Goal: Use online tool/utility: Utilize a website feature to perform a specific function

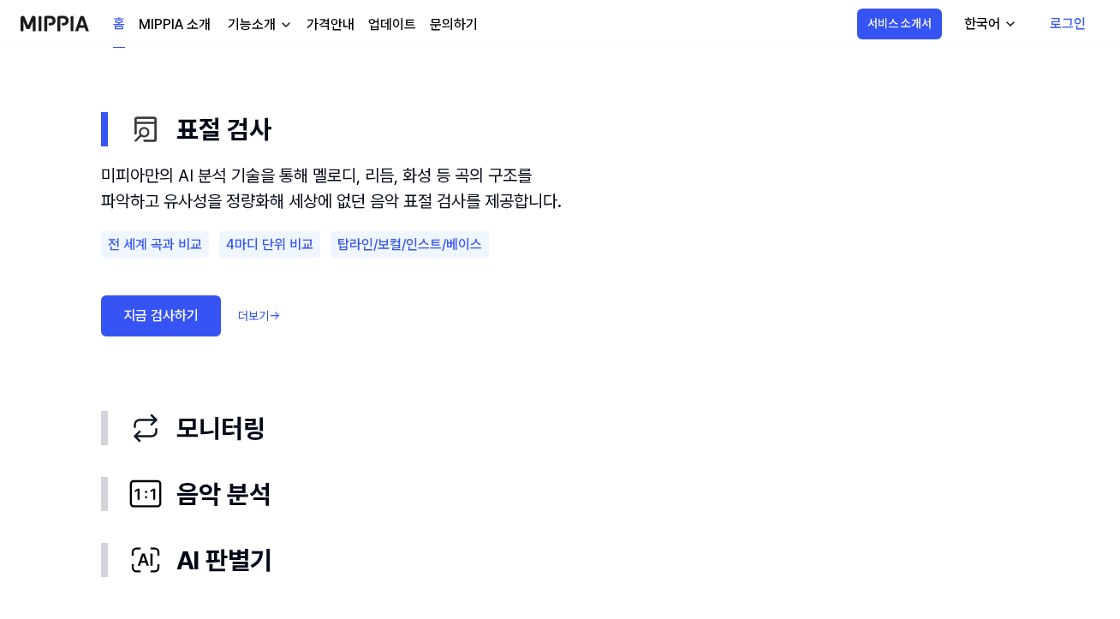
scroll to position [1009, 0]
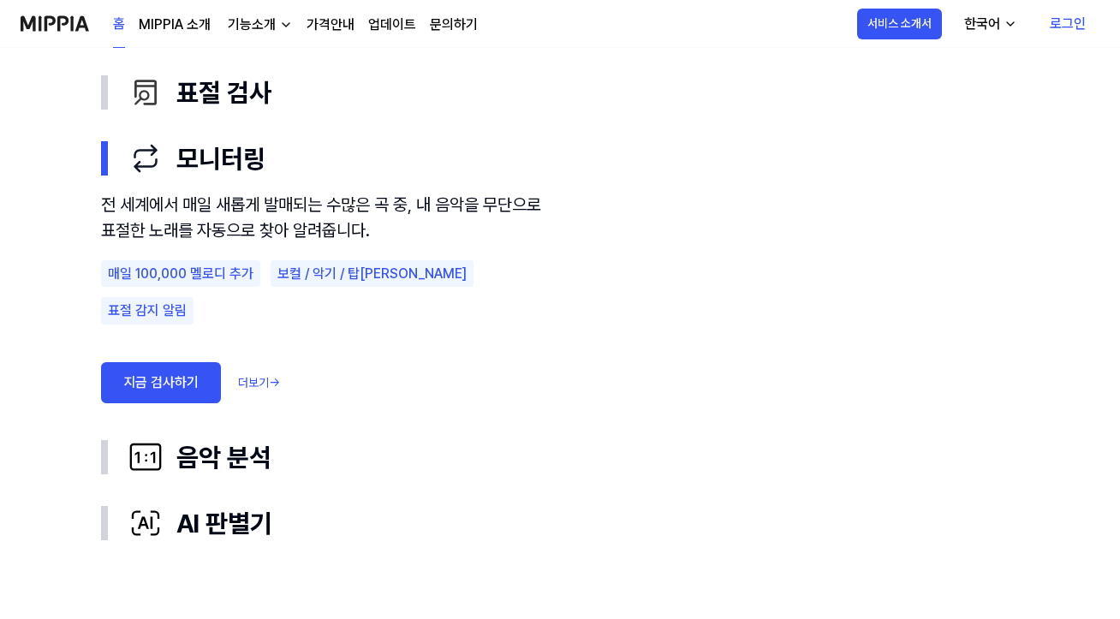
click at [144, 362] on link "지금 검사하기" at bounding box center [161, 382] width 120 height 41
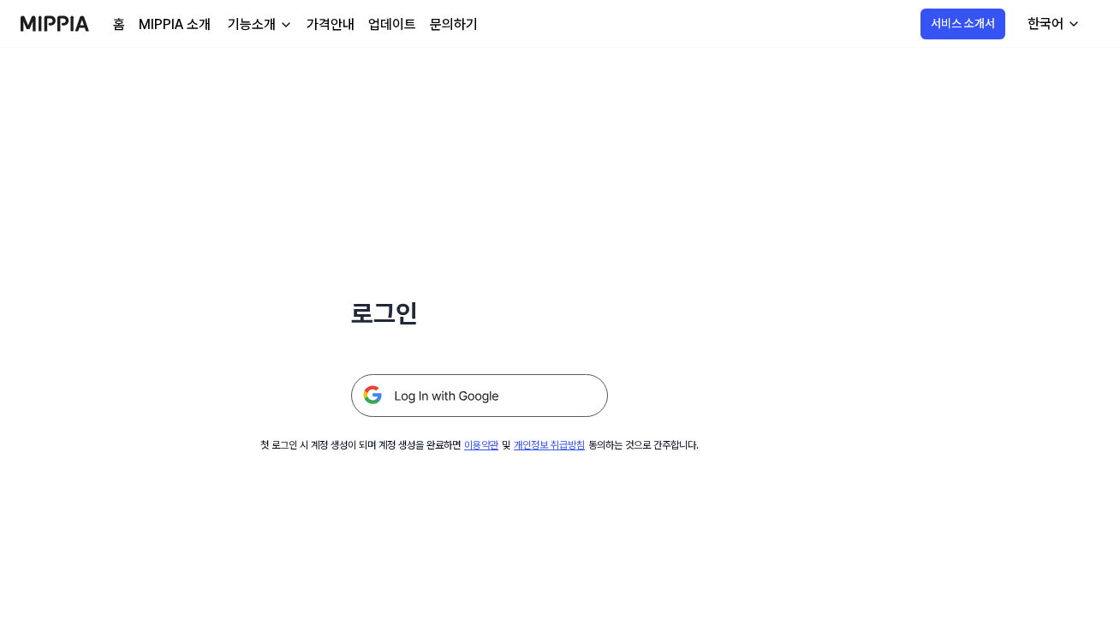
click at [426, 401] on img at bounding box center [479, 395] width 257 height 43
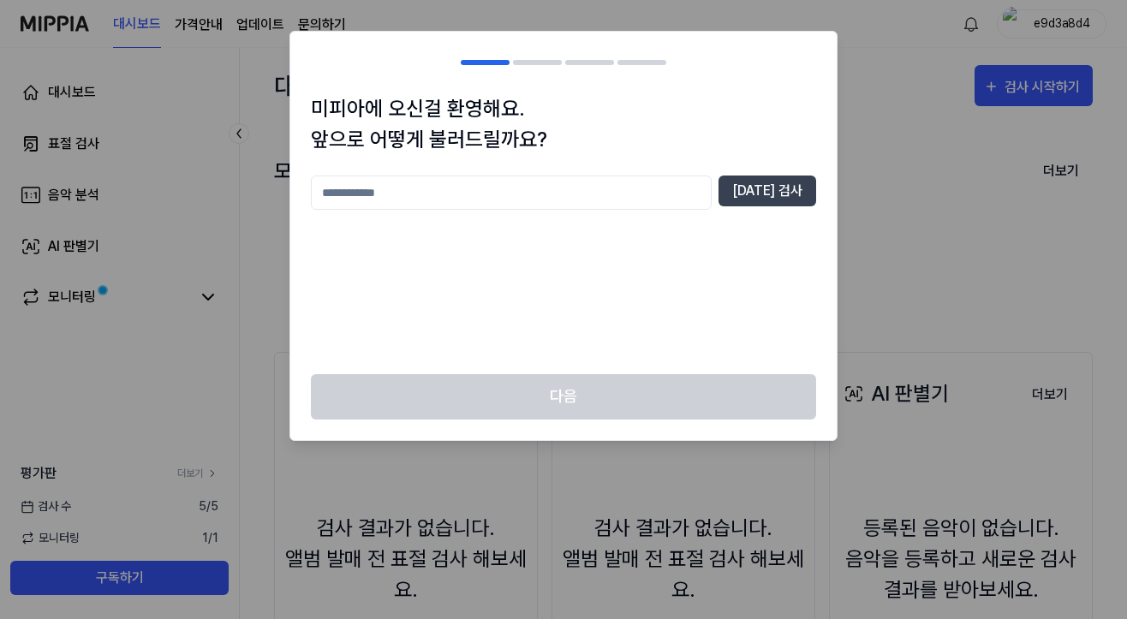
click at [652, 190] on input "text" at bounding box center [511, 193] width 401 height 34
type input "*"
type input "**********"
click at [810, 191] on button "[DATE] 검사" at bounding box center [767, 191] width 98 height 31
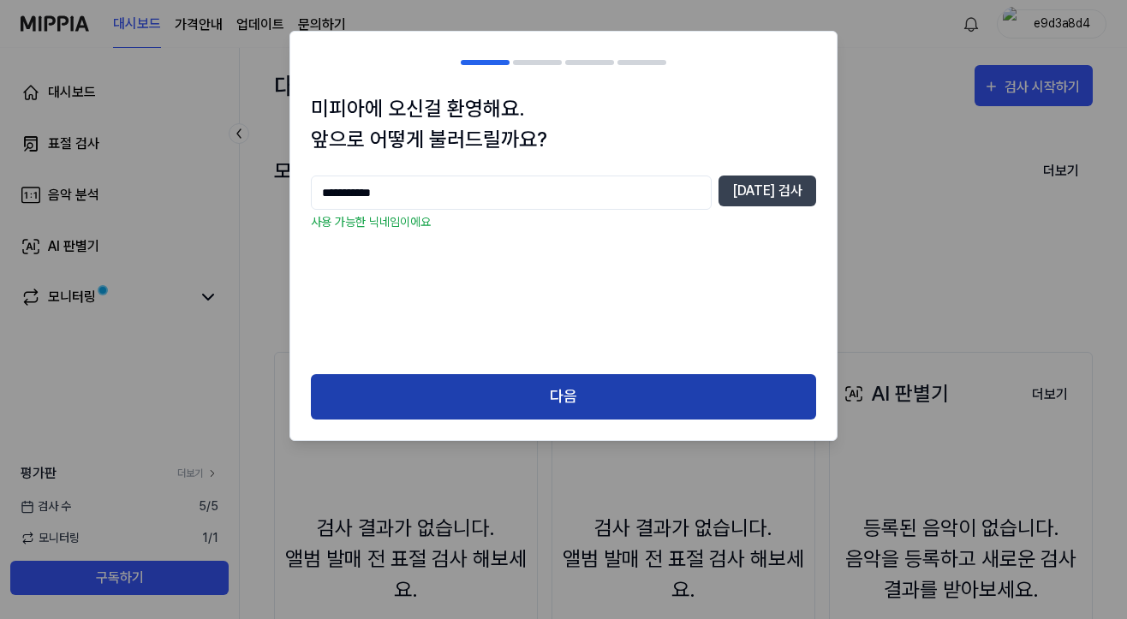
click at [629, 402] on button "다음" at bounding box center [563, 396] width 505 height 45
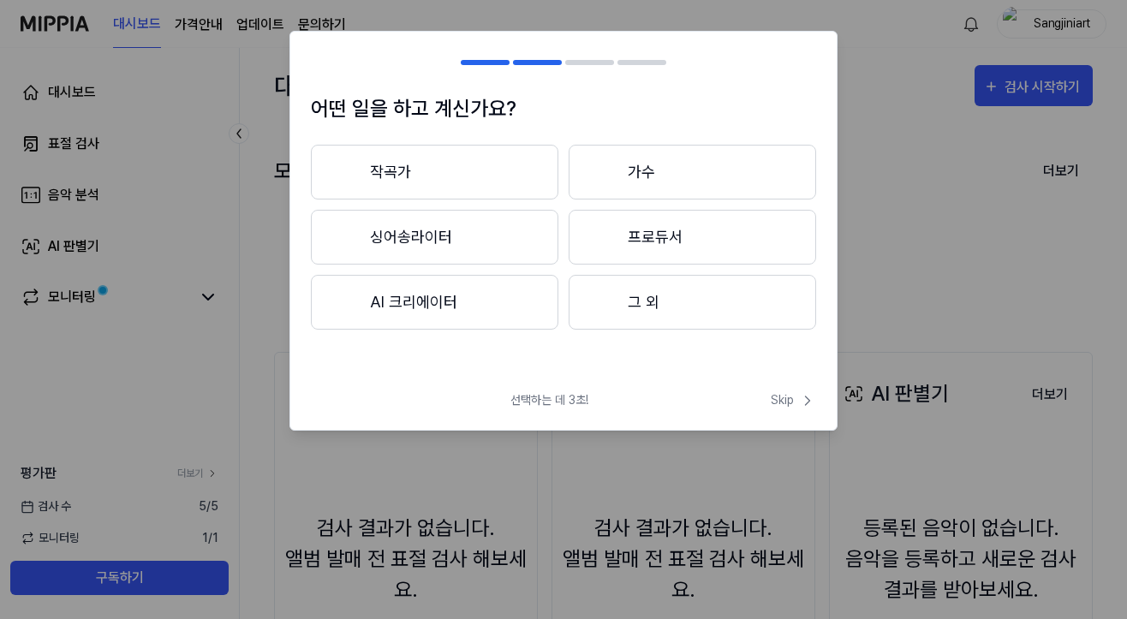
click at [506, 170] on button "작곡가" at bounding box center [434, 172] width 247 height 55
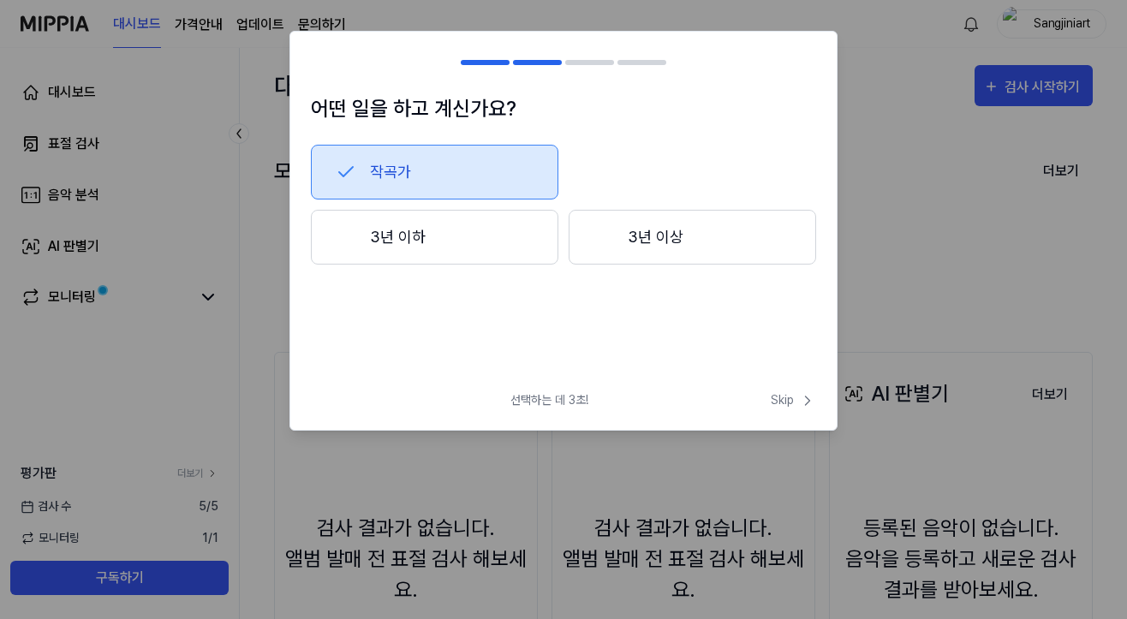
click at [631, 238] on button "3년 이상" at bounding box center [692, 237] width 247 height 55
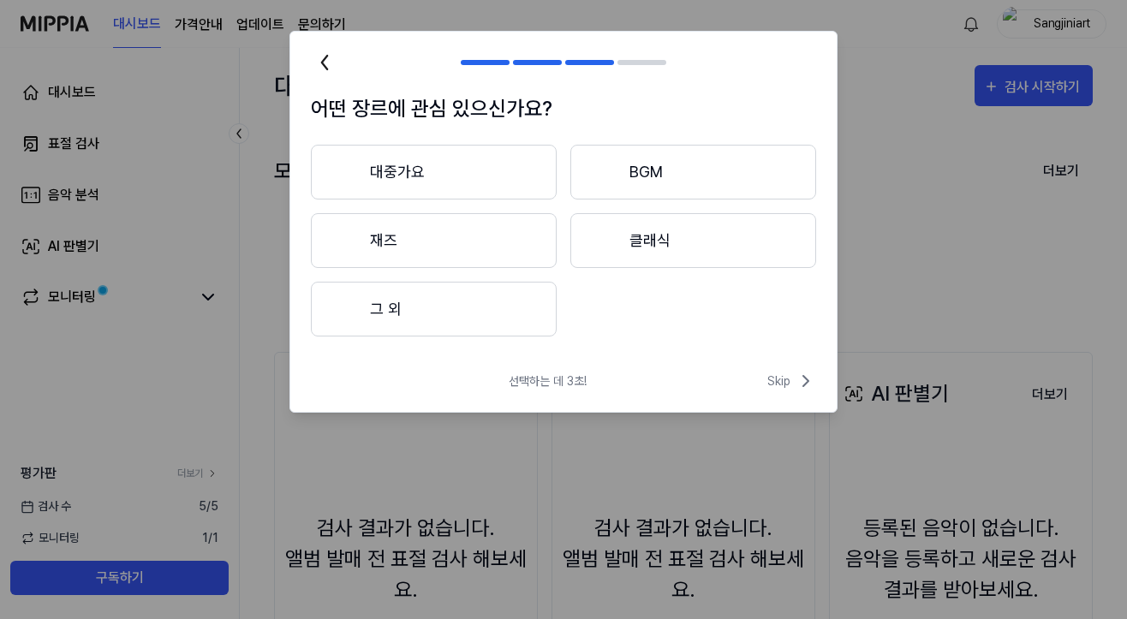
click at [461, 165] on button "대중가요" at bounding box center [434, 172] width 246 height 55
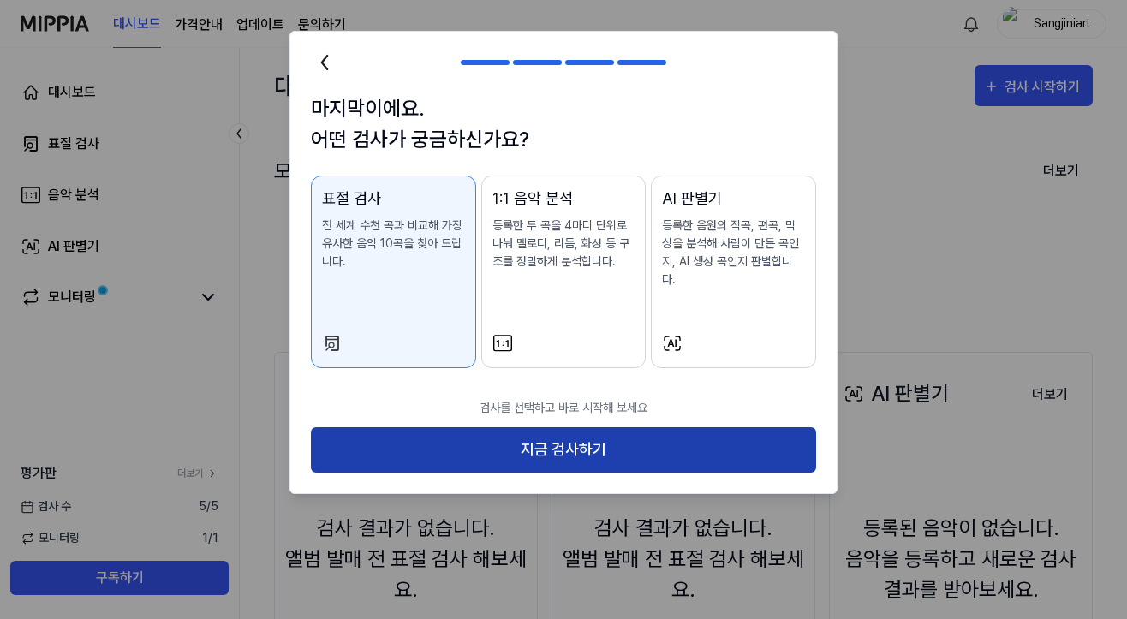
click at [511, 429] on button "지금 검사하기" at bounding box center [563, 449] width 505 height 45
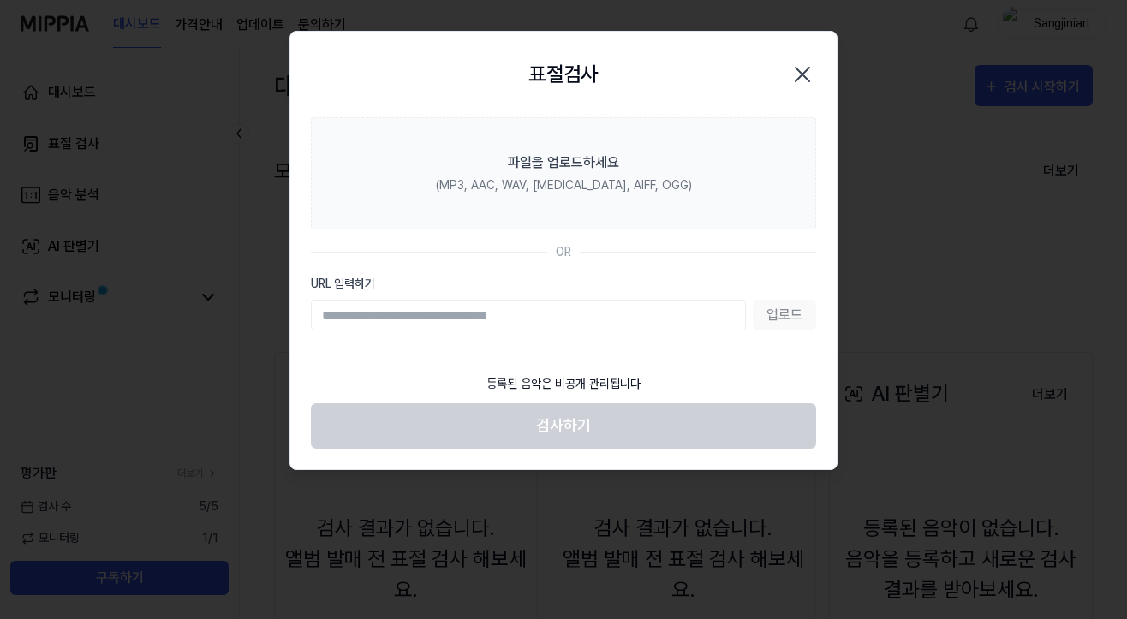
click at [789, 314] on div "업로드" at bounding box center [563, 315] width 505 height 31
click at [666, 310] on input "URL 입력하기" at bounding box center [528, 315] width 435 height 31
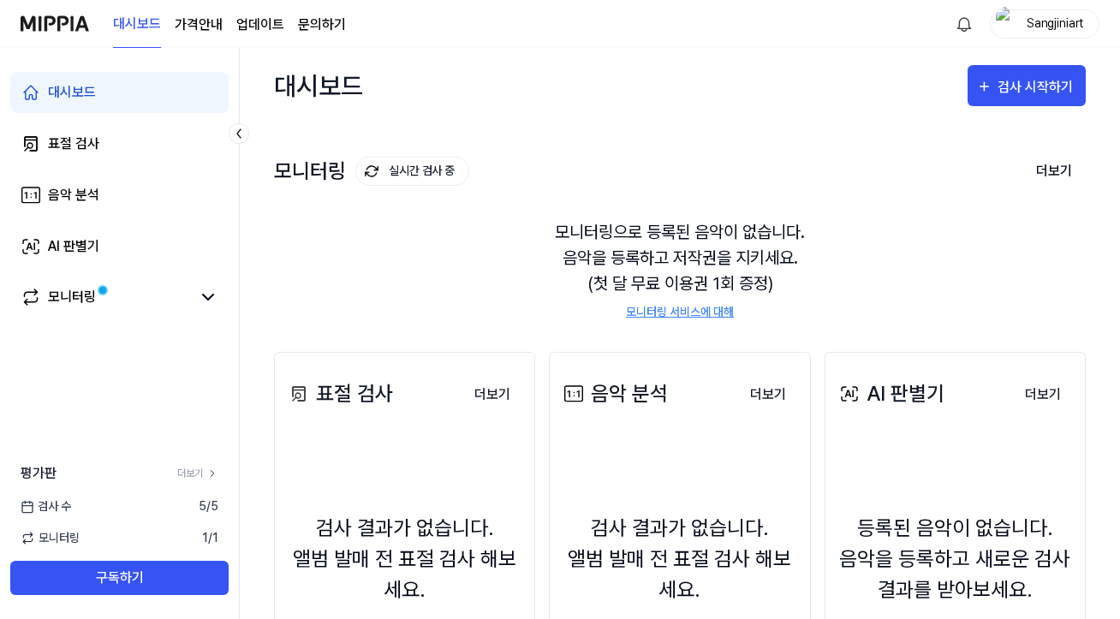
click at [39, 21] on img at bounding box center [55, 23] width 68 height 47
click at [38, 25] on img at bounding box center [55, 23] width 68 height 47
click at [67, 25] on img at bounding box center [55, 23] width 68 height 47
